Goal: Navigation & Orientation: Find specific page/section

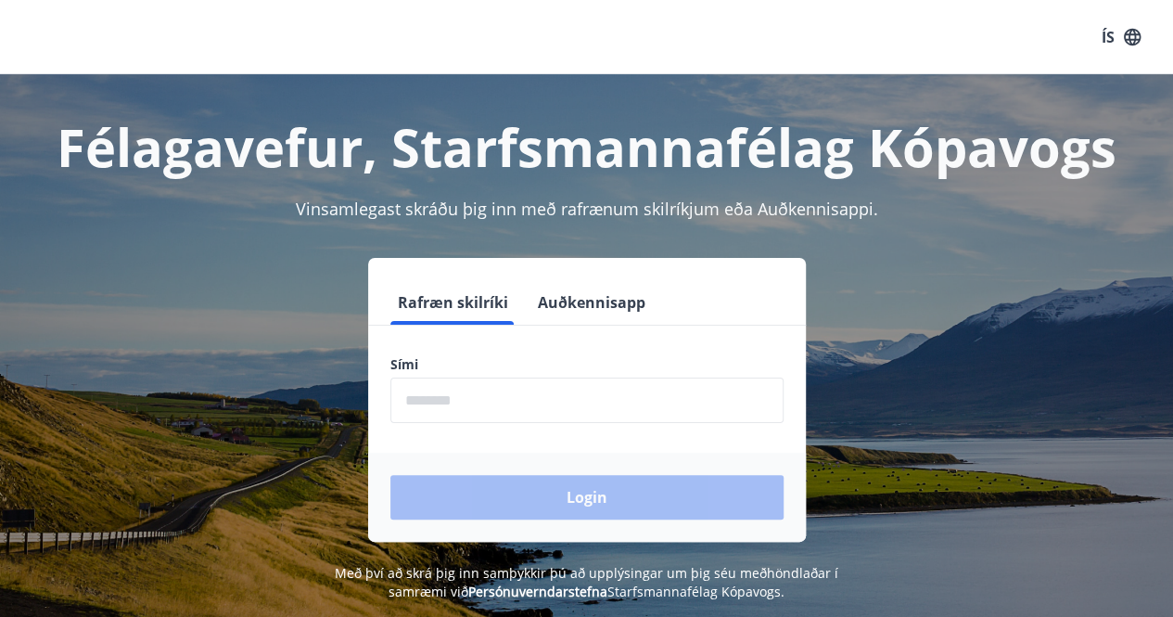
click at [592, 386] on input "phone" at bounding box center [586, 399] width 393 height 45
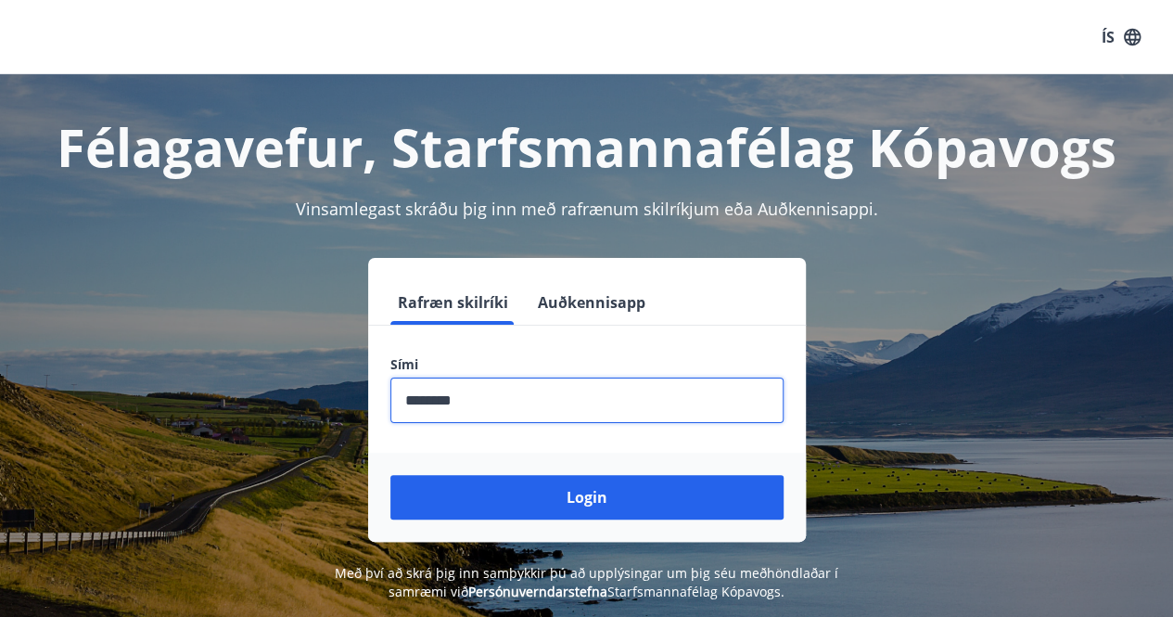
type input "********"
click at [390, 475] on button "Login" at bounding box center [586, 497] width 393 height 45
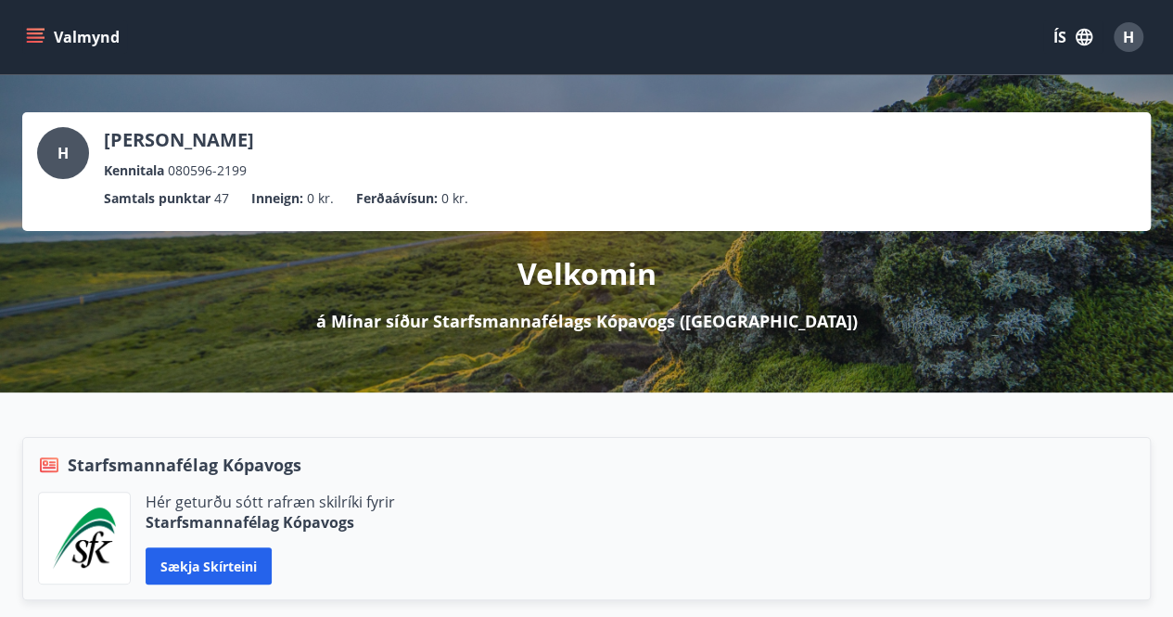
click at [42, 23] on button "Valmynd" at bounding box center [74, 36] width 105 height 33
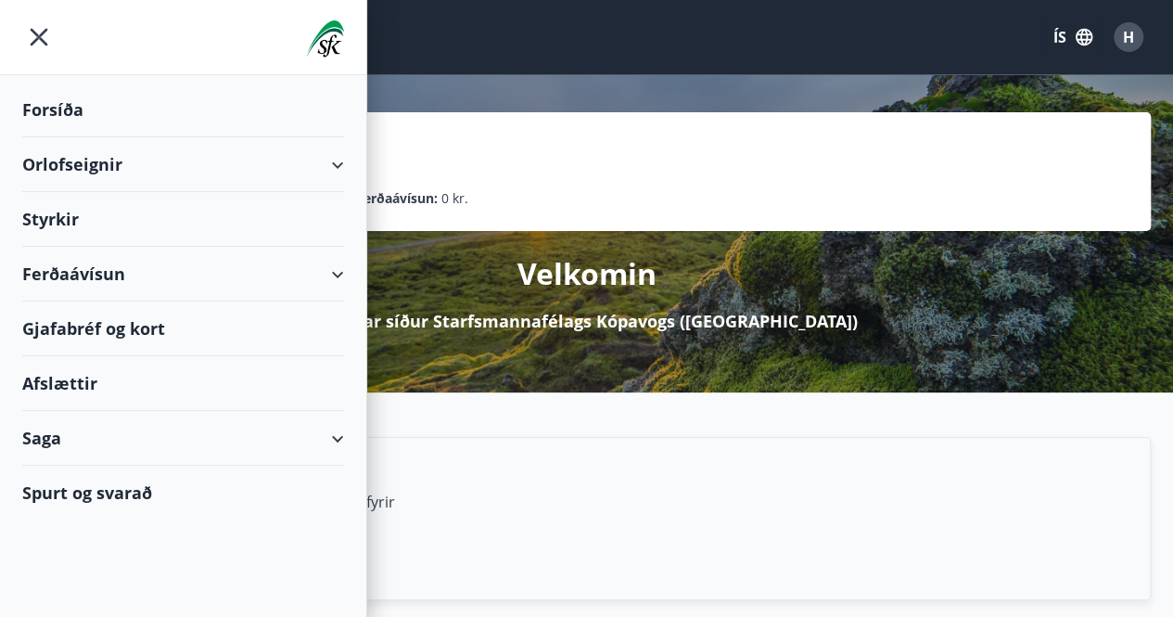
click at [156, 171] on div "Orlofseignir" at bounding box center [183, 164] width 322 height 55
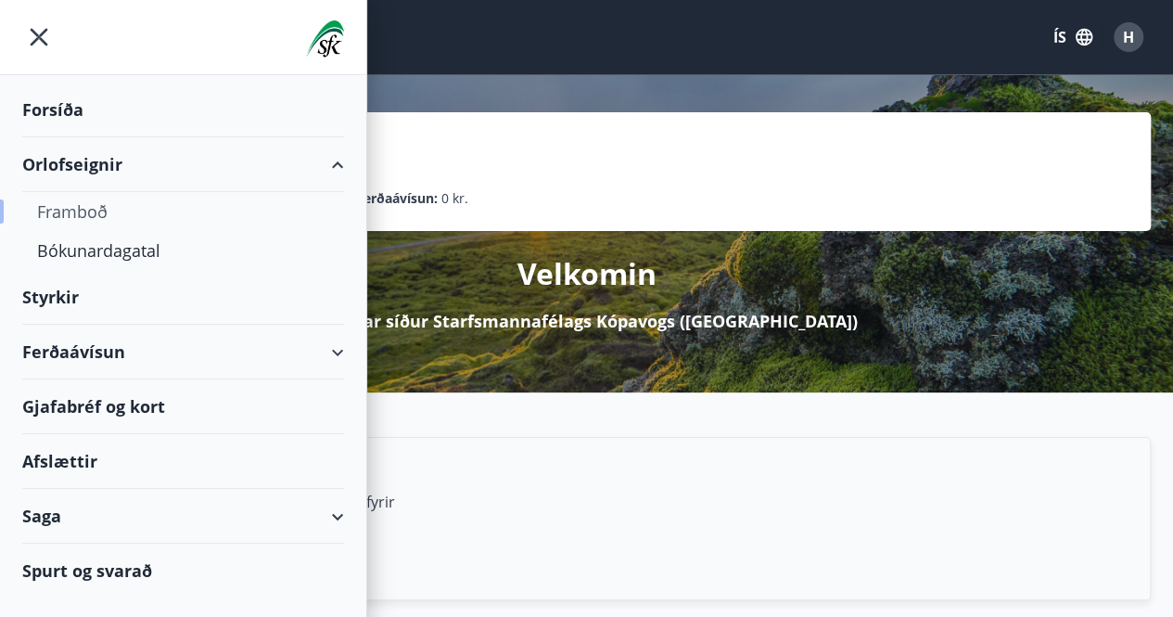
click at [101, 209] on div "Framboð" at bounding box center [183, 211] width 292 height 39
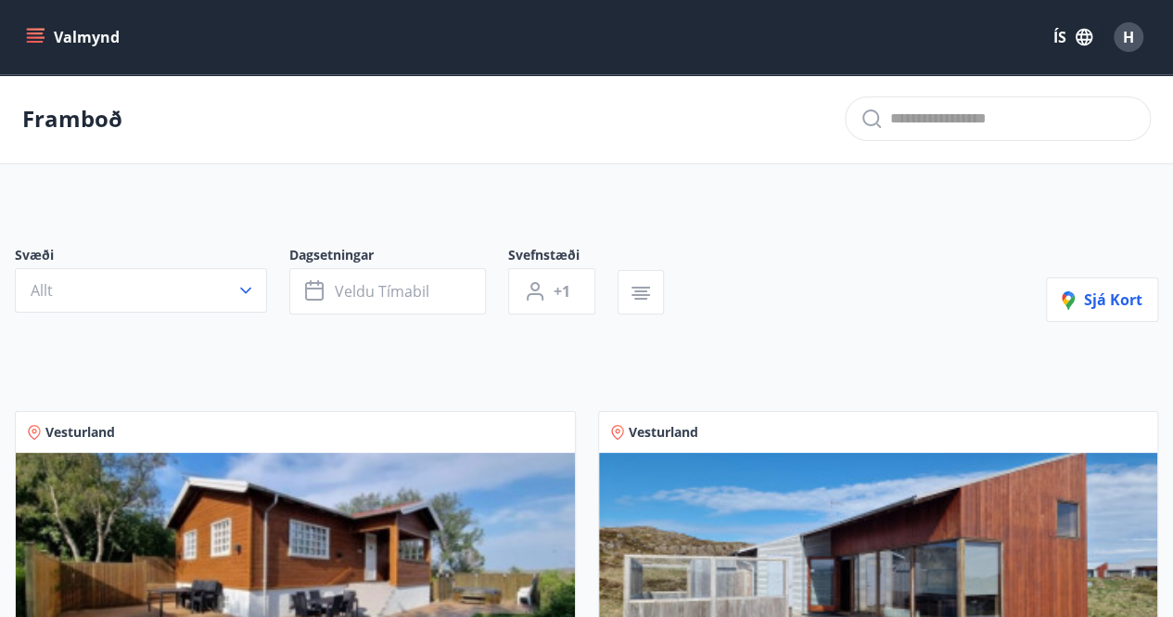
click at [44, 38] on icon "menu" at bounding box center [35, 37] width 19 height 19
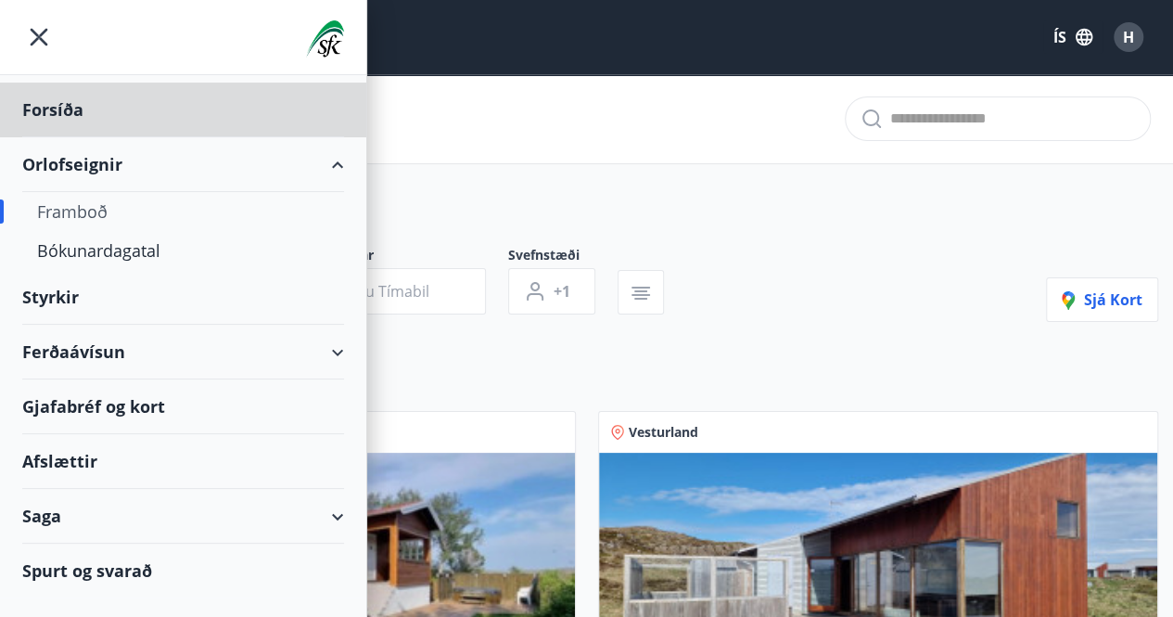
click at [62, 296] on div "Styrkir" at bounding box center [183, 297] width 322 height 55
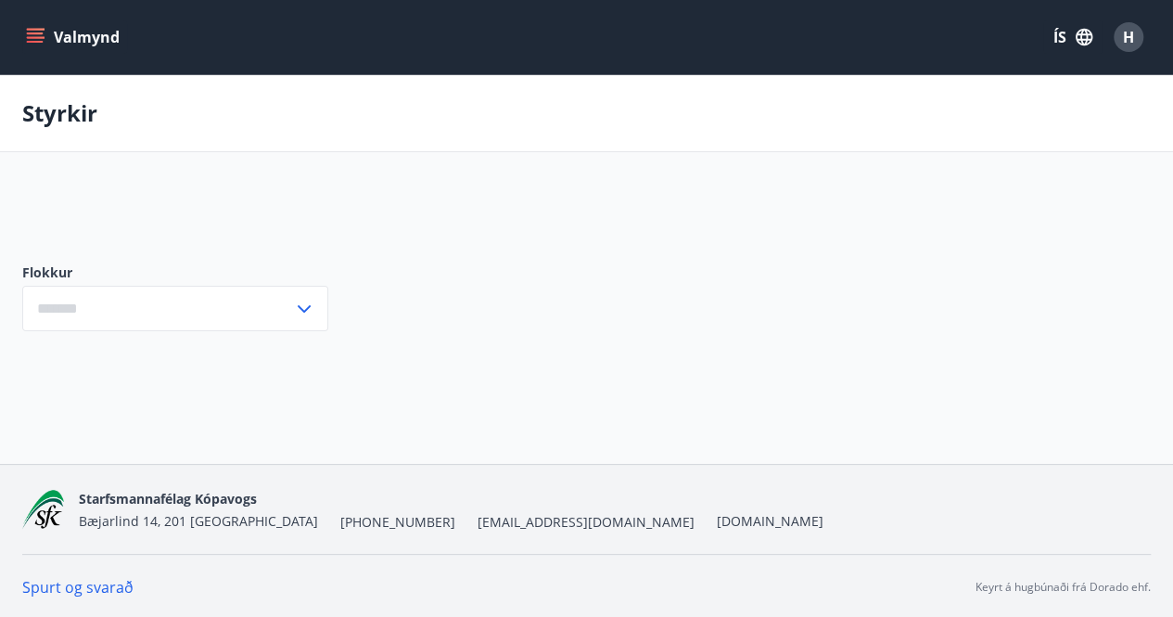
type input "***"
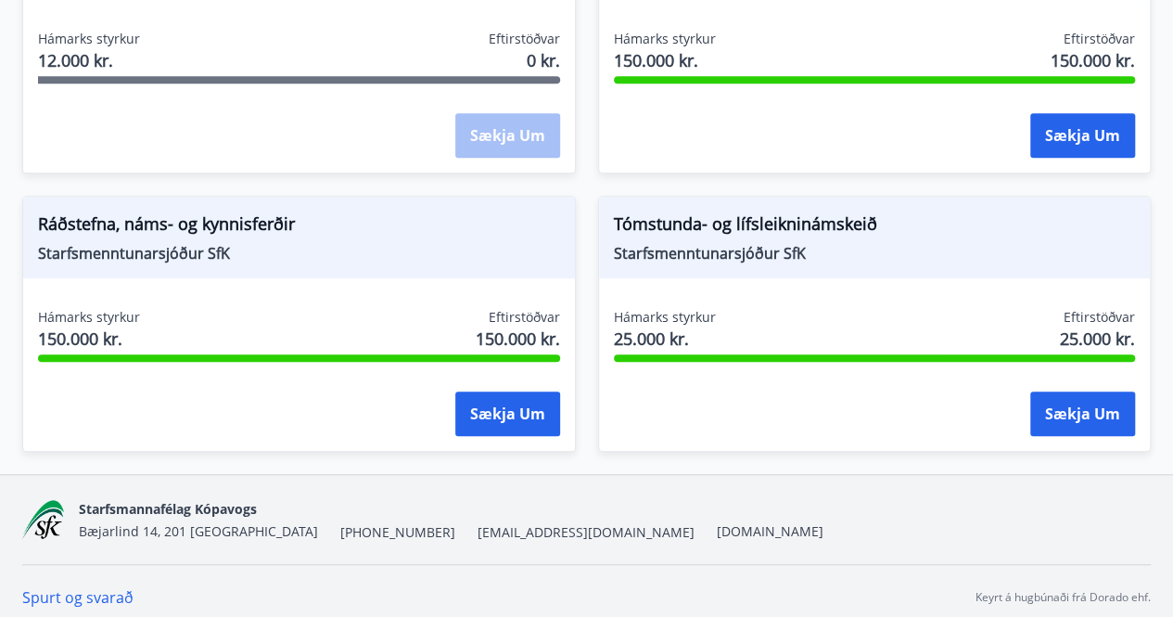
scroll to position [488, 0]
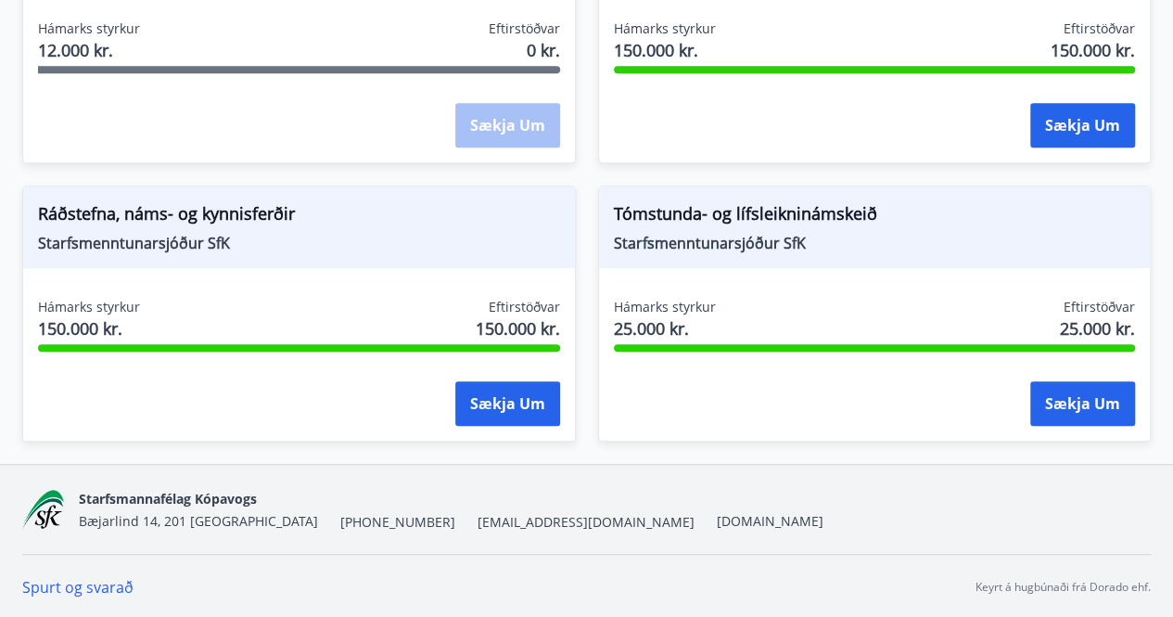
click at [590, 296] on div "Tómstunda- og lífsleikninámskeið Starfsmenntunarsjóður SfK Hámarks styrkur 25.0…" at bounding box center [864, 302] width 576 height 278
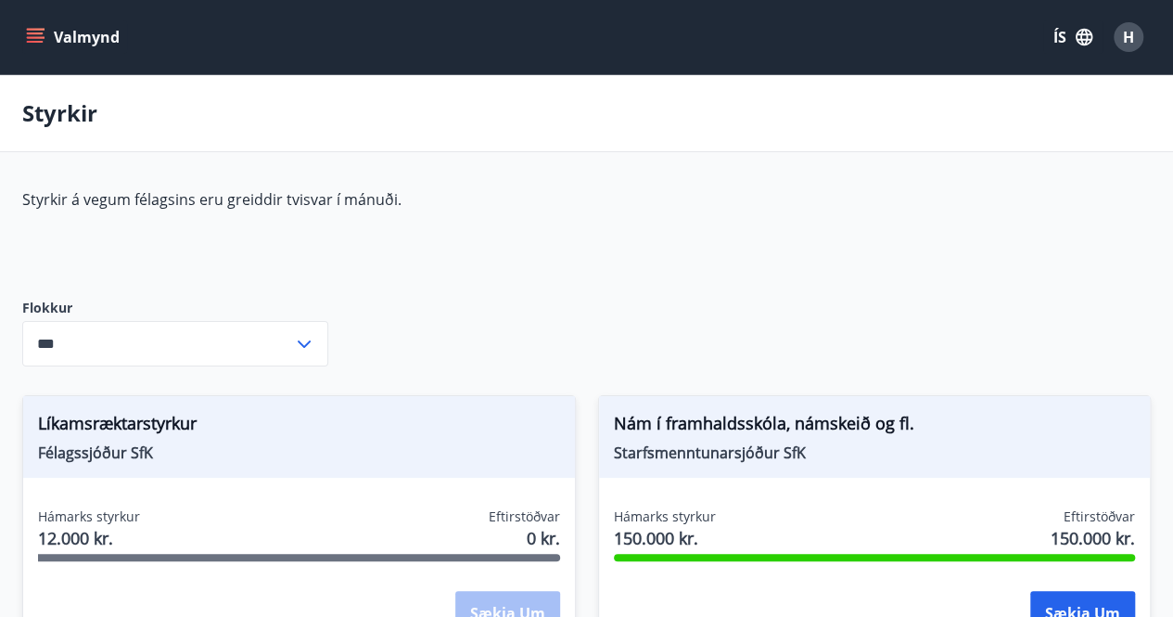
click at [43, 45] on icon "menu" at bounding box center [35, 37] width 19 height 19
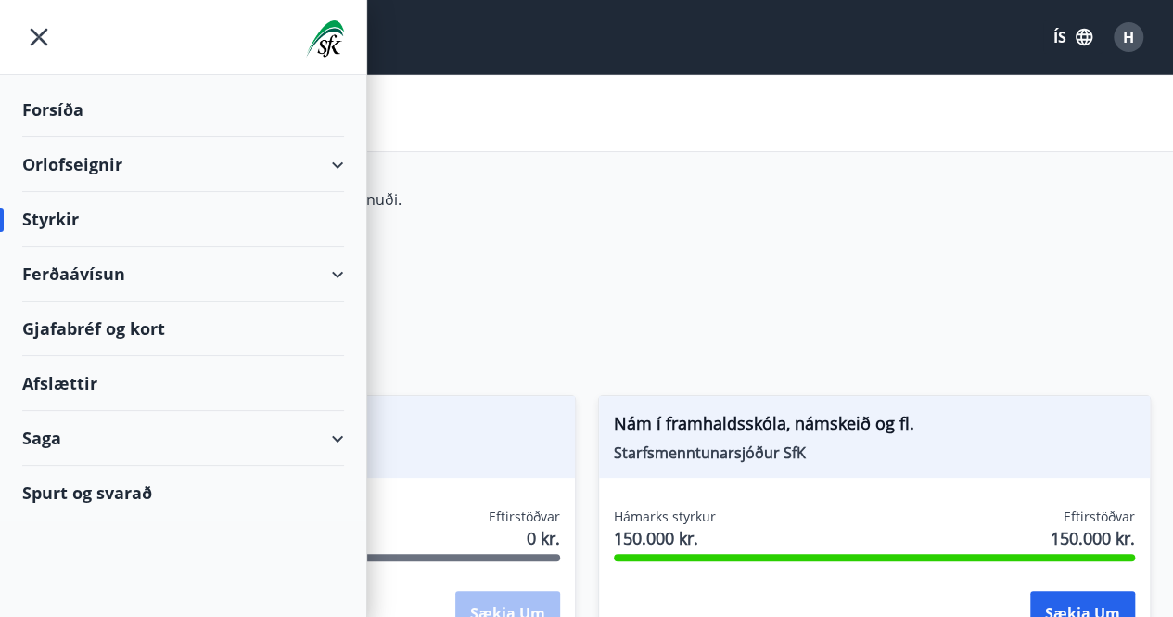
click at [84, 375] on div "Afslættir" at bounding box center [183, 383] width 322 height 55
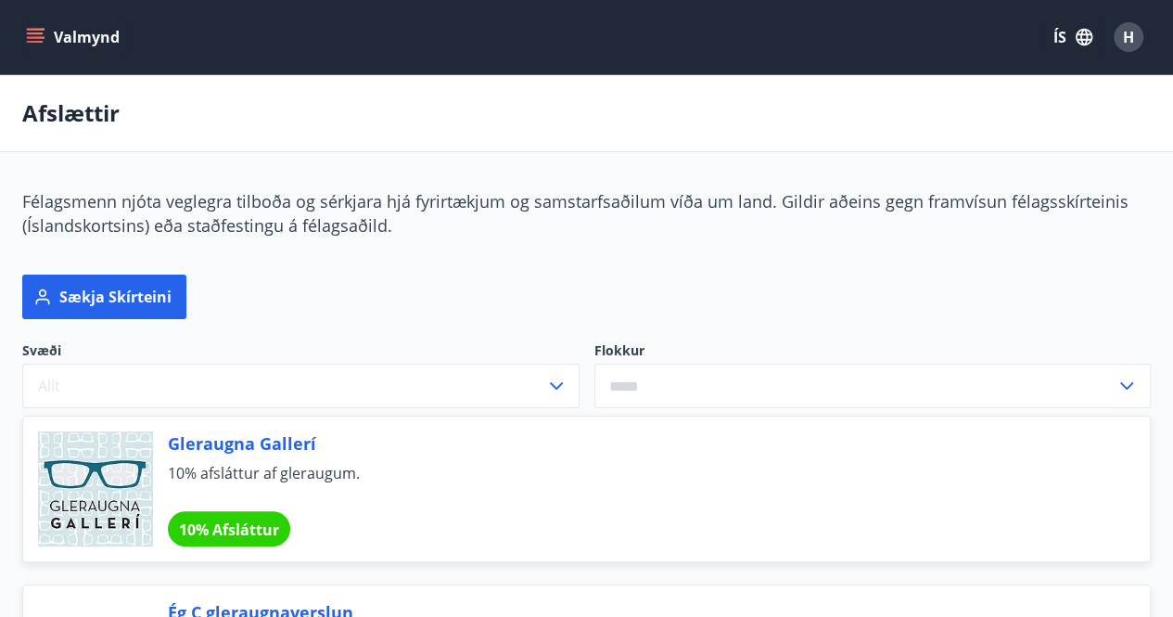
click at [39, 32] on icon "menu" at bounding box center [35, 33] width 17 height 2
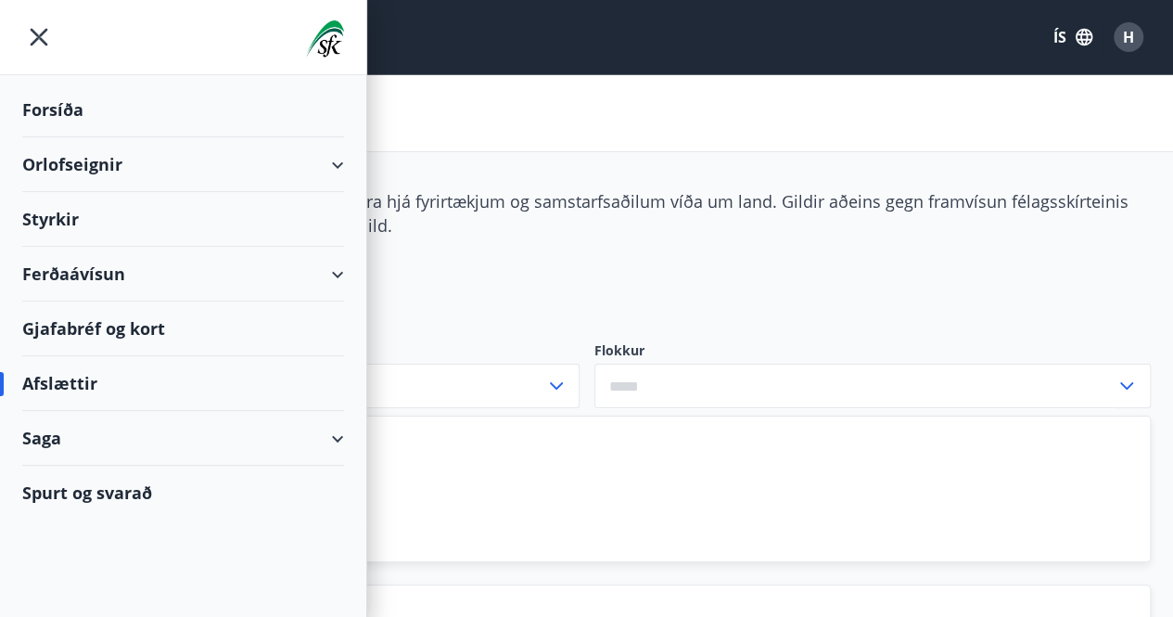
click at [104, 324] on div "Gjafabréf og kort" at bounding box center [183, 328] width 322 height 55
click at [30, 29] on icon "menu" at bounding box center [38, 36] width 33 height 33
